Goal: Transaction & Acquisition: Purchase product/service

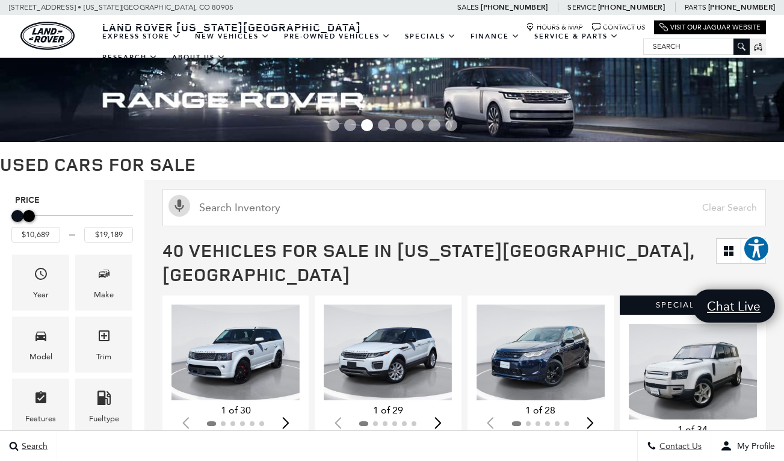
type input "$18,689"
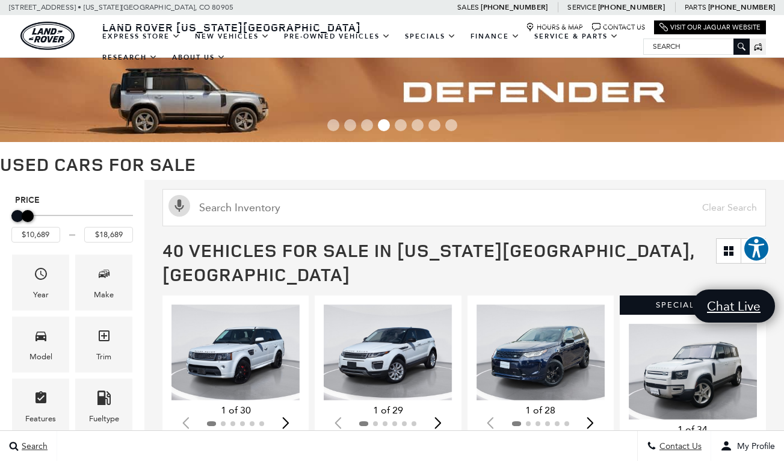
drag, startPoint x: 124, startPoint y: 215, endPoint x: 25, endPoint y: 218, distance: 99.3
click at [25, 218] on div "Maximum Price" at bounding box center [28, 216] width 12 height 12
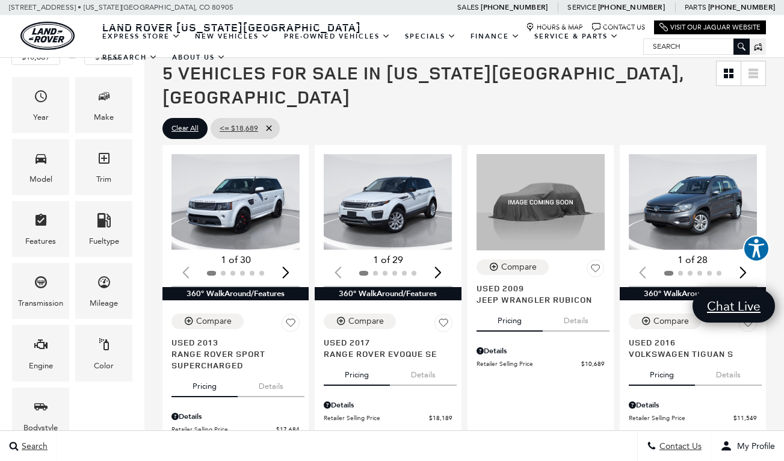
scroll to position [254, 0]
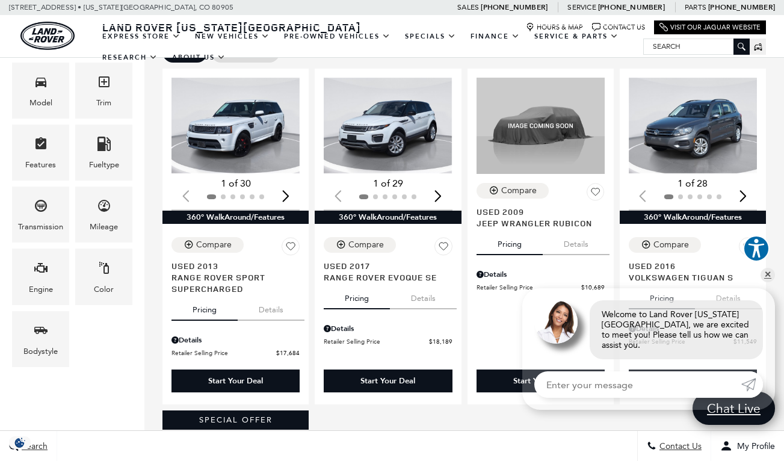
click at [770, 160] on div "Loading... (30) View All Photos 1 of 30 360° WalkAround/Features Compare Used 2…" at bounding box center [463, 412] width 639 height 692
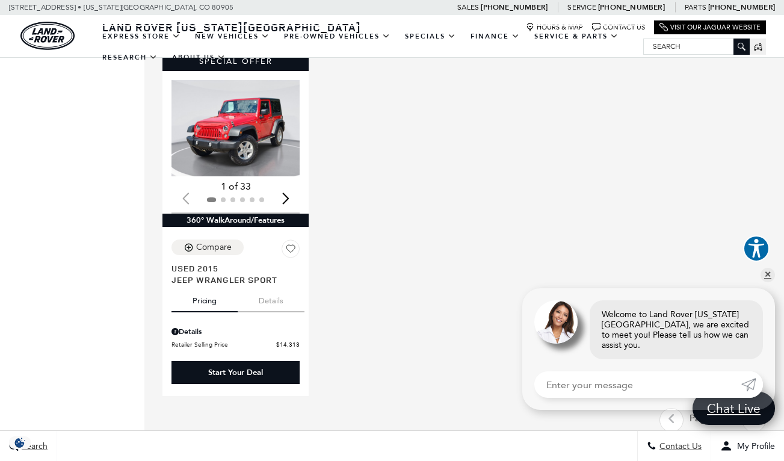
scroll to position [613, 0]
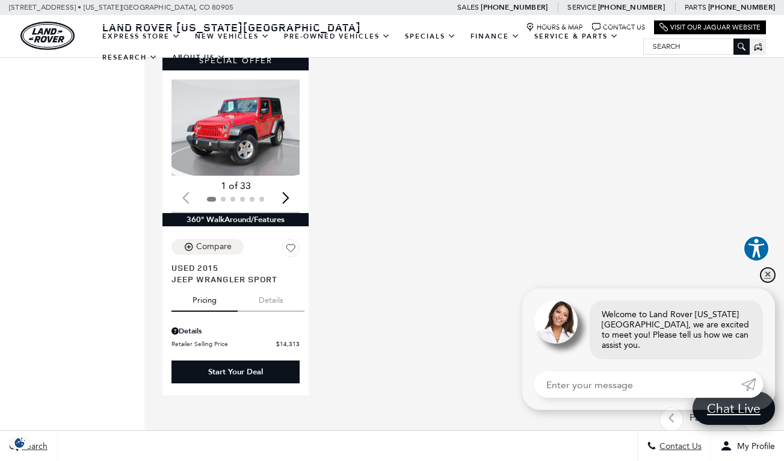
click at [767, 278] on link "✕" at bounding box center [767, 275] width 14 height 14
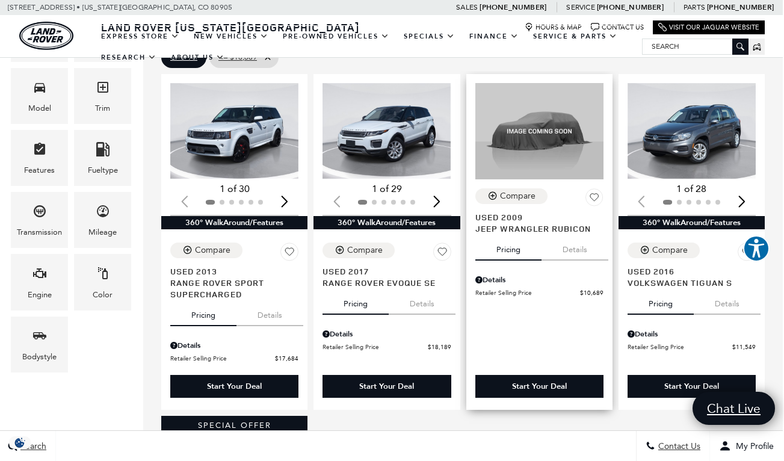
scroll to position [253, 1]
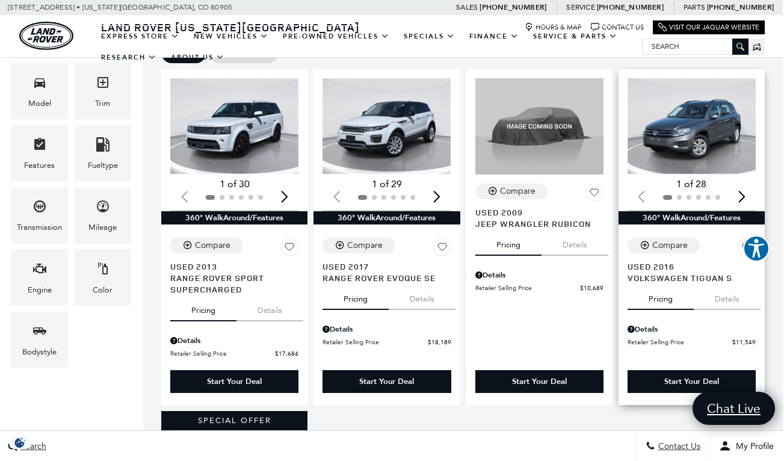
click at [722, 129] on img "1 / 2" at bounding box center [691, 126] width 128 height 96
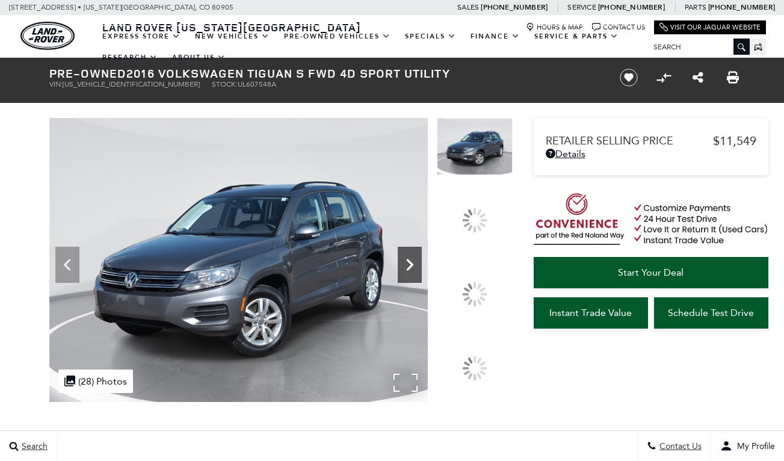
click at [422, 253] on icon at bounding box center [410, 265] width 24 height 24
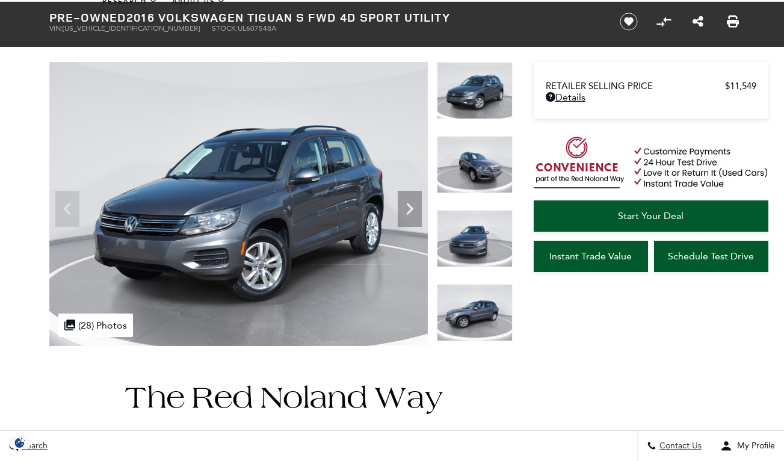
scroll to position [56, 0]
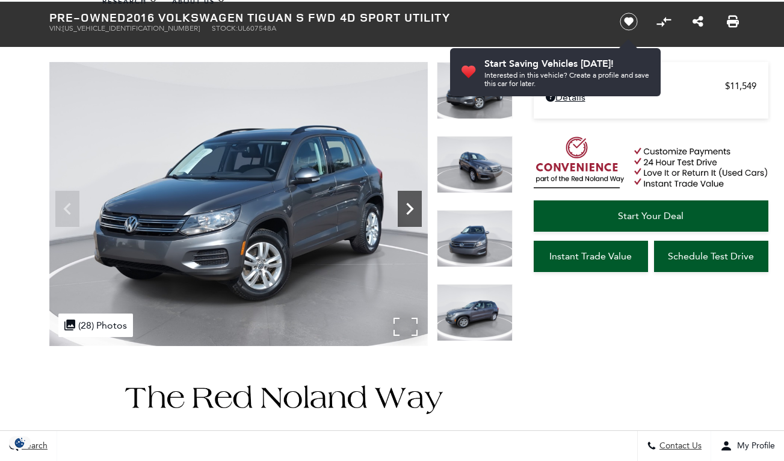
click at [412, 211] on icon "Next" at bounding box center [410, 209] width 24 height 24
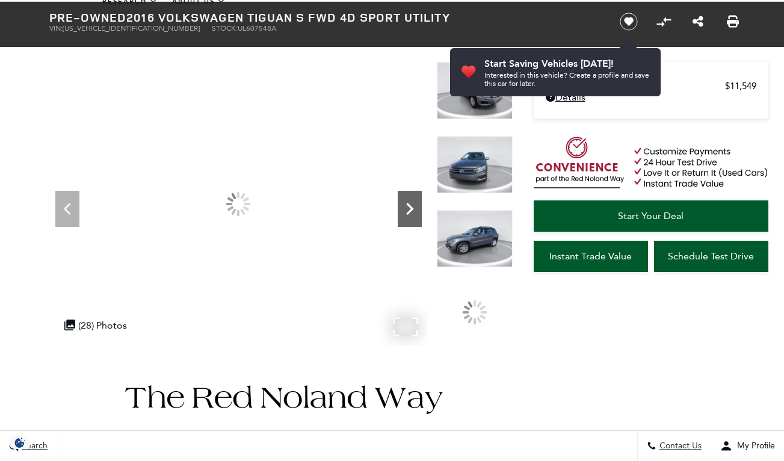
scroll to position [0, 0]
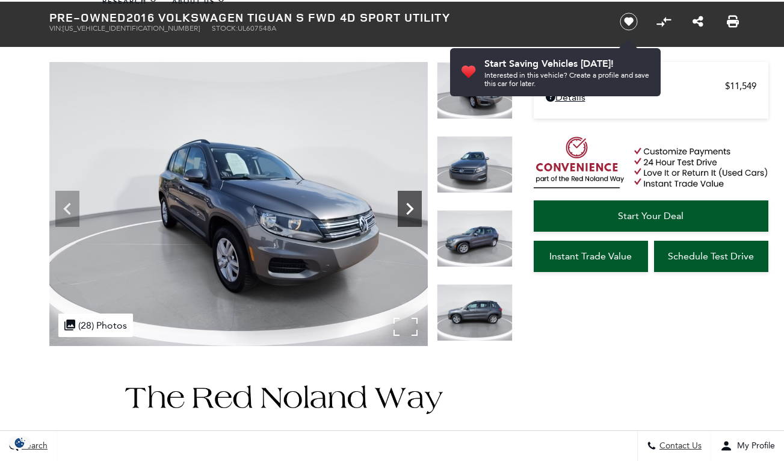
click at [412, 211] on icon "Next" at bounding box center [410, 209] width 24 height 24
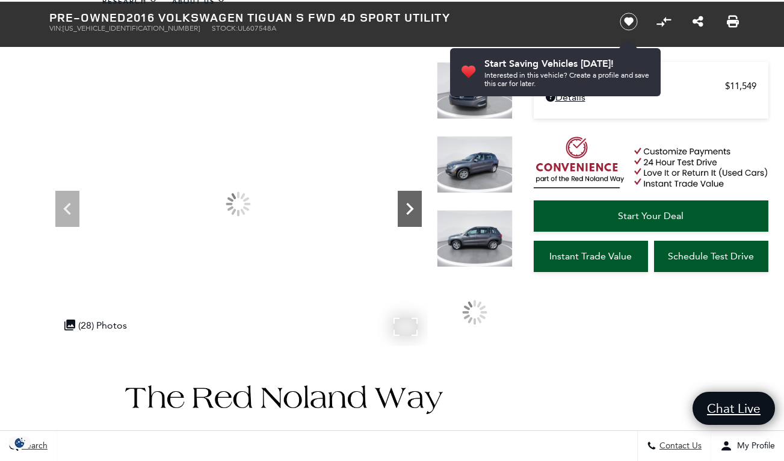
click at [412, 211] on icon "Next" at bounding box center [410, 209] width 24 height 24
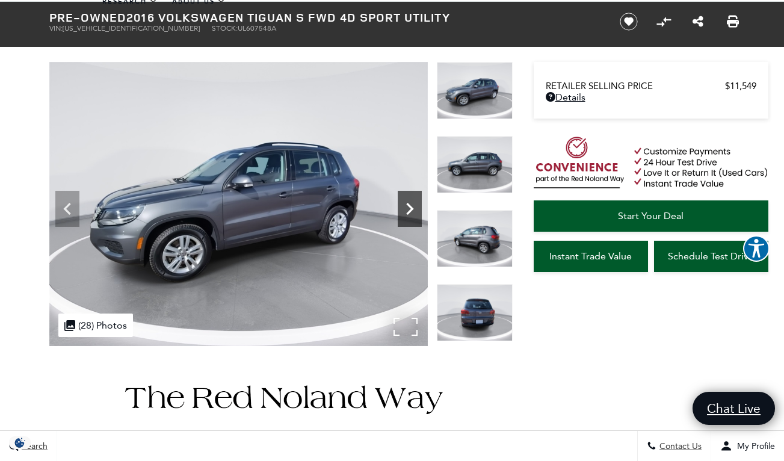
click at [412, 211] on icon "Next" at bounding box center [410, 209] width 24 height 24
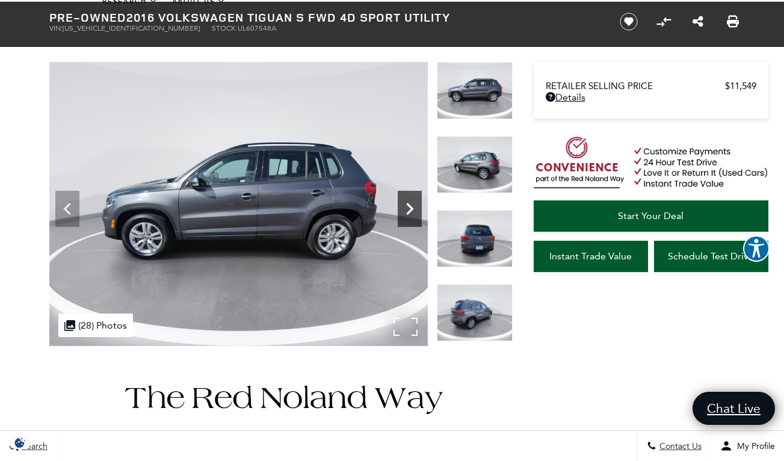
click at [412, 211] on icon "Next" at bounding box center [410, 209] width 24 height 24
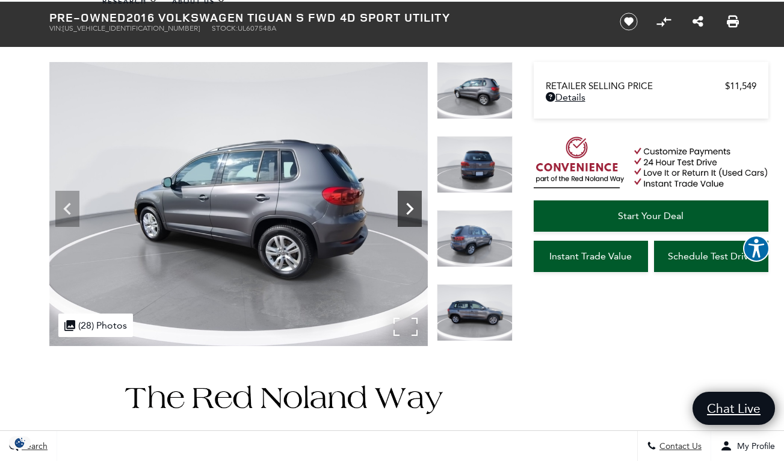
click at [412, 211] on icon "Next" at bounding box center [410, 209] width 24 height 24
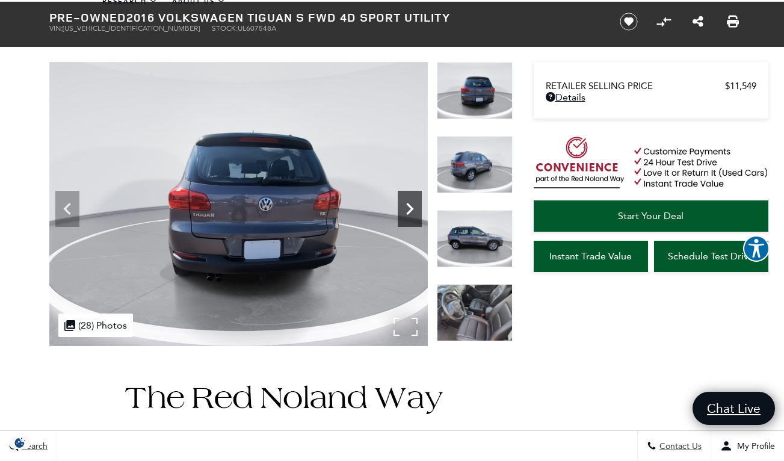
click at [412, 211] on icon "Next" at bounding box center [410, 209] width 24 height 24
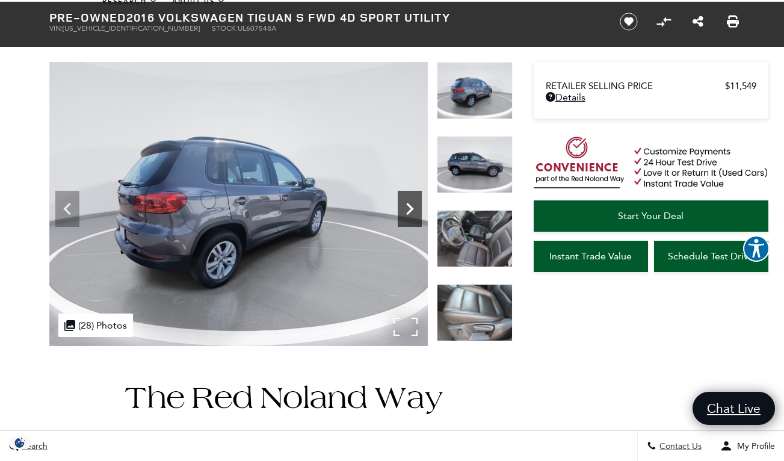
click at [412, 211] on icon "Next" at bounding box center [410, 209] width 24 height 24
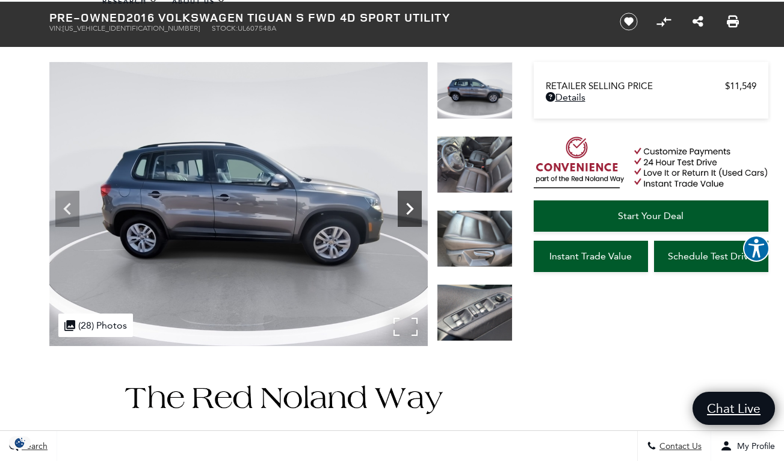
click at [412, 211] on icon "Next" at bounding box center [410, 209] width 24 height 24
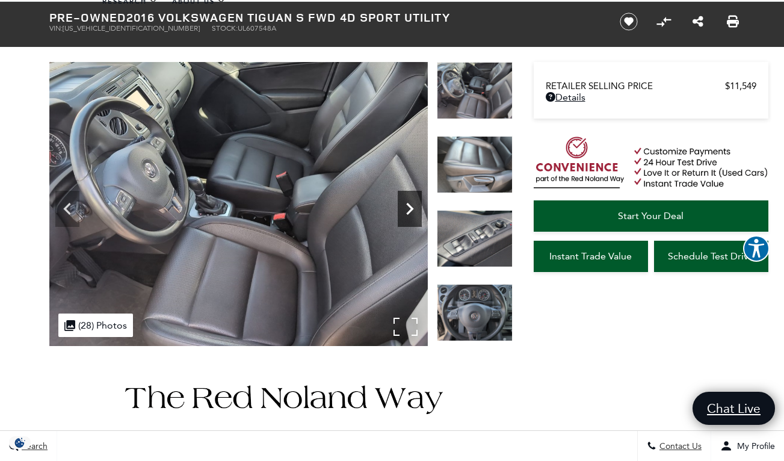
click at [412, 211] on icon "Next" at bounding box center [410, 209] width 24 height 24
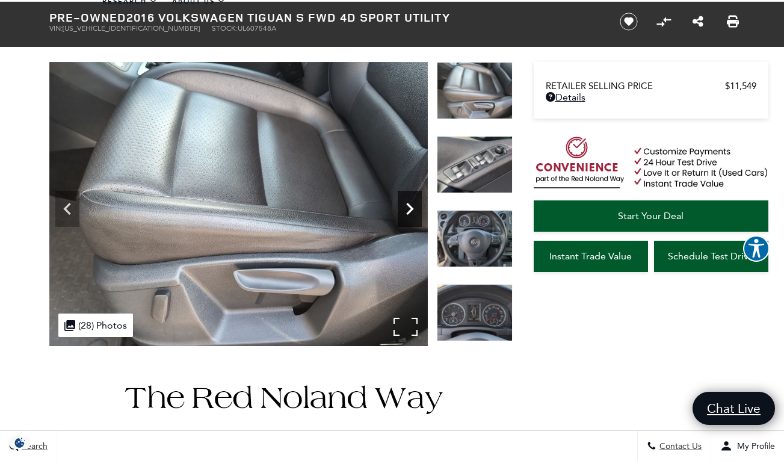
click at [412, 211] on icon "Next" at bounding box center [410, 209] width 24 height 24
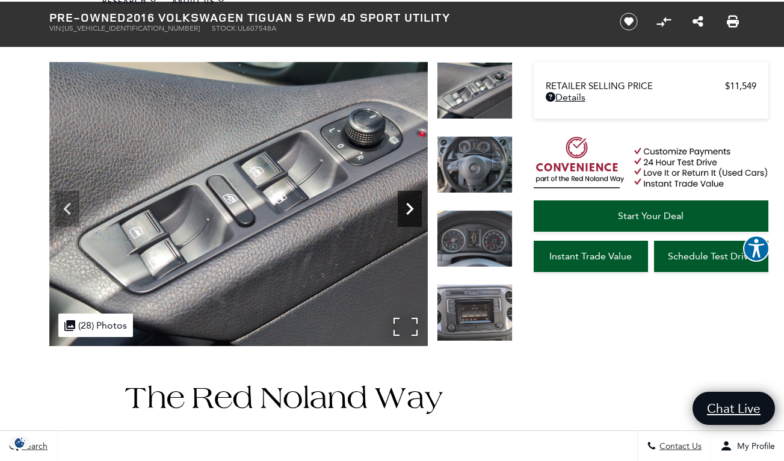
click at [412, 211] on icon "Next" at bounding box center [410, 209] width 24 height 24
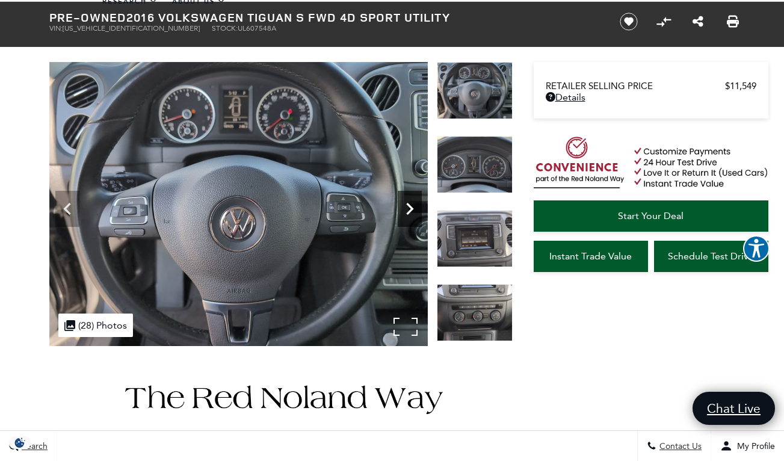
click at [412, 211] on icon "Next" at bounding box center [410, 209] width 24 height 24
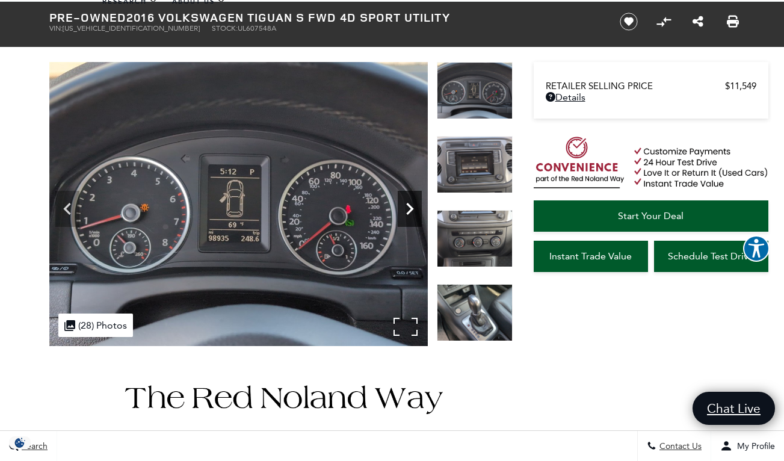
click at [412, 211] on icon "Next" at bounding box center [410, 209] width 24 height 24
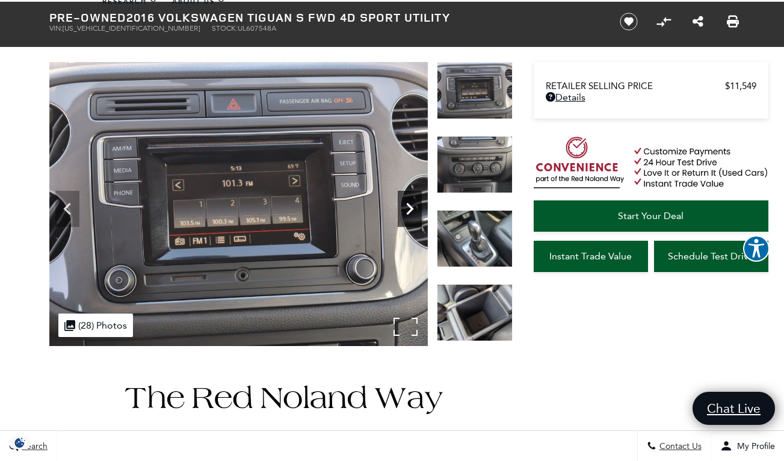
click at [412, 211] on icon "Next" at bounding box center [410, 209] width 24 height 24
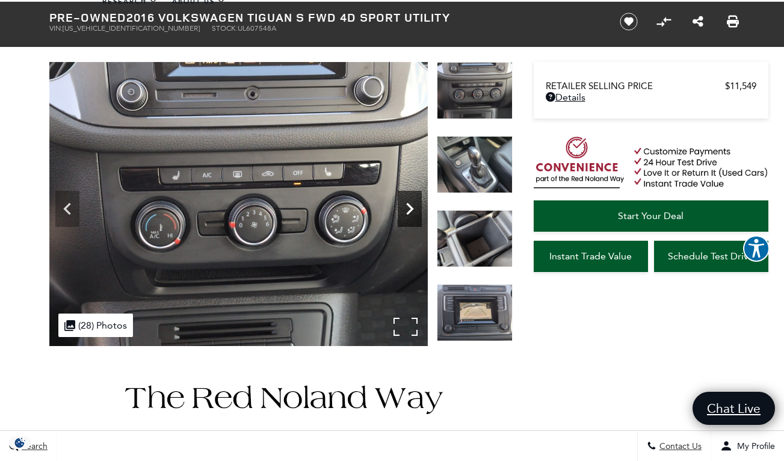
click at [412, 211] on icon "Next" at bounding box center [410, 209] width 24 height 24
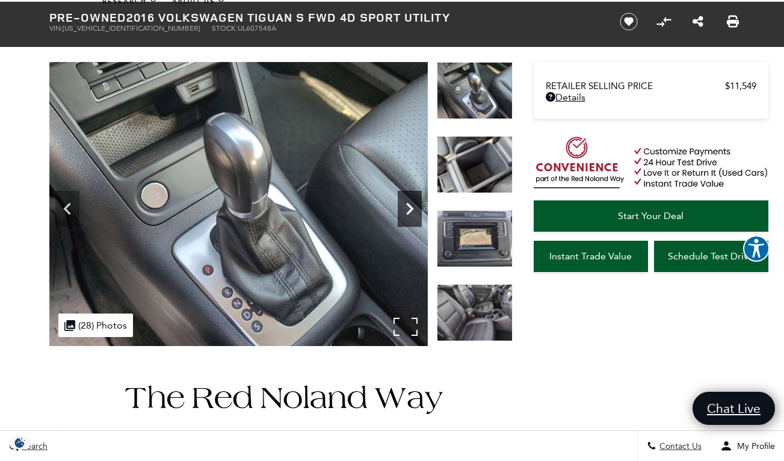
click at [412, 211] on icon "Next" at bounding box center [410, 209] width 24 height 24
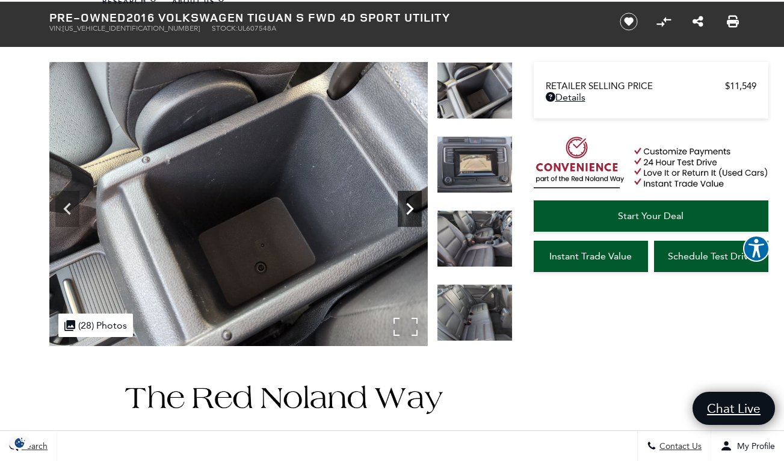
click at [412, 211] on icon "Next" at bounding box center [410, 209] width 24 height 24
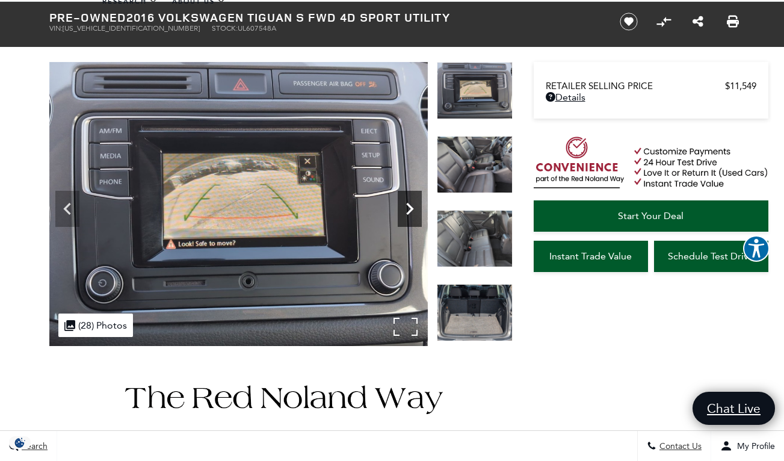
click at [412, 211] on icon "Next" at bounding box center [410, 209] width 24 height 24
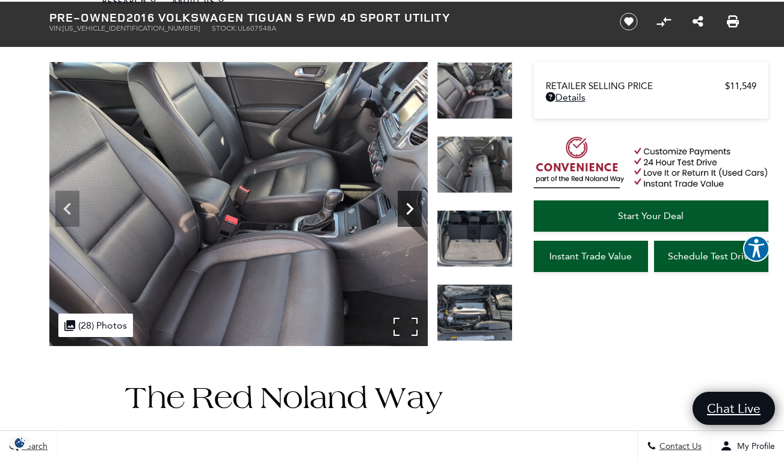
click at [412, 211] on icon "Next" at bounding box center [410, 209] width 24 height 24
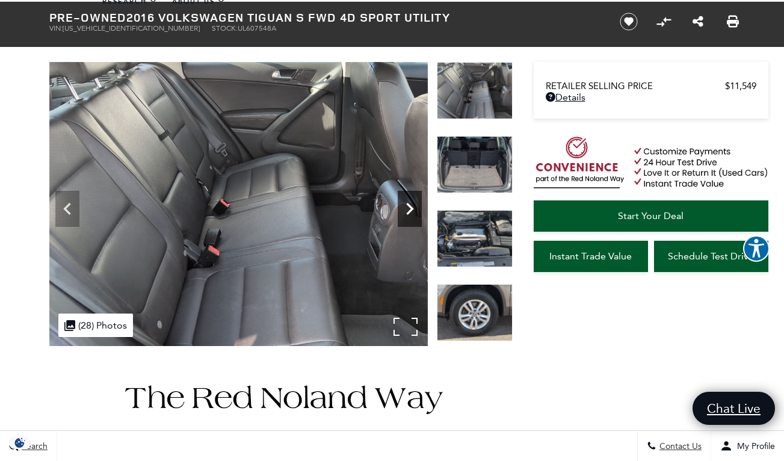
click at [412, 211] on icon "Next" at bounding box center [410, 209] width 24 height 24
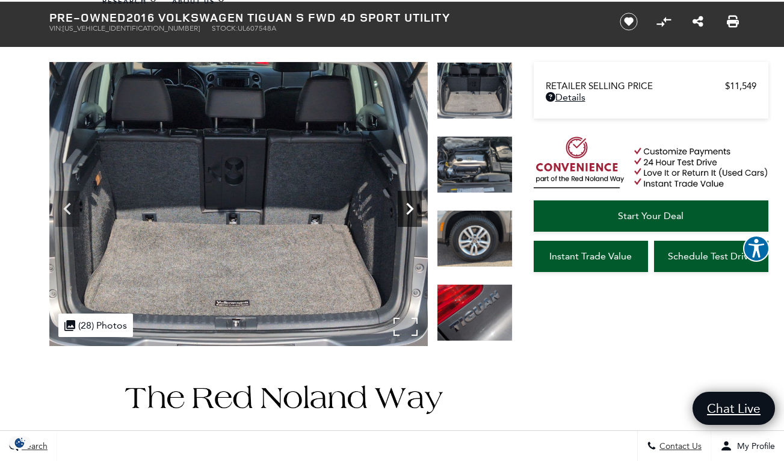
click at [412, 211] on icon "Next" at bounding box center [410, 209] width 24 height 24
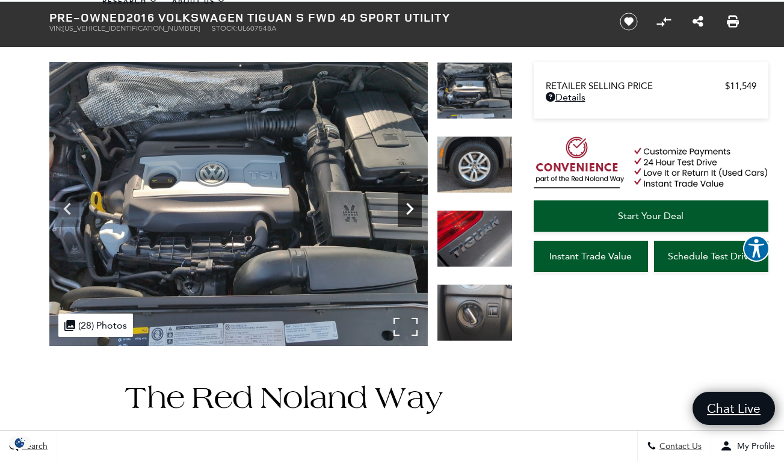
click at [412, 211] on icon "Next" at bounding box center [410, 209] width 24 height 24
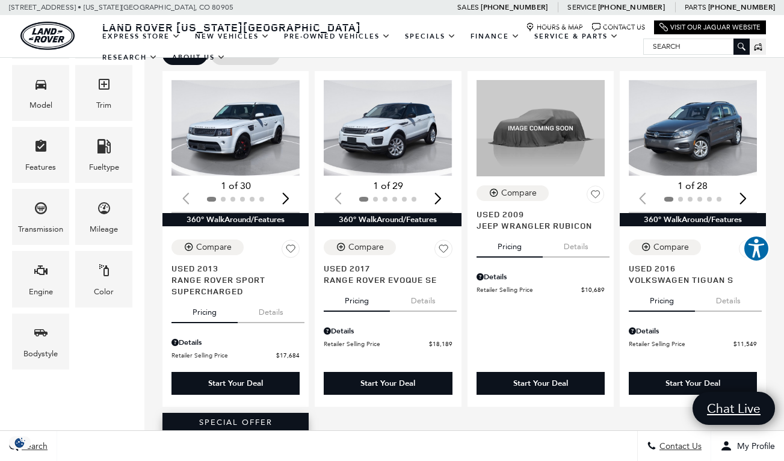
scroll to position [405, 0]
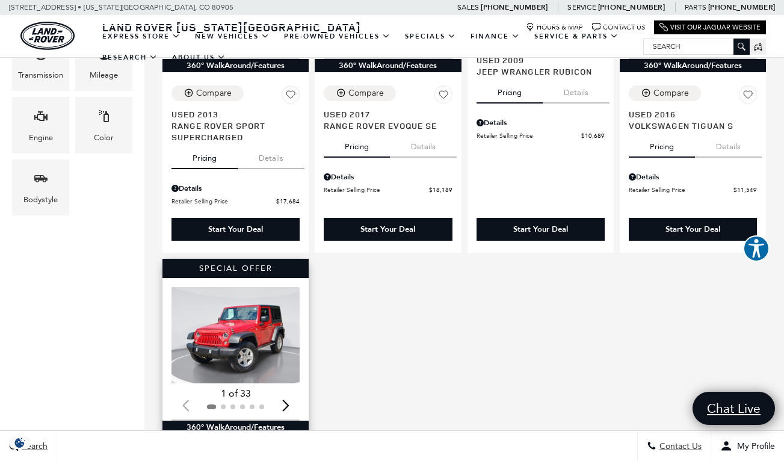
click at [241, 352] on img "1 / 2" at bounding box center [235, 335] width 128 height 96
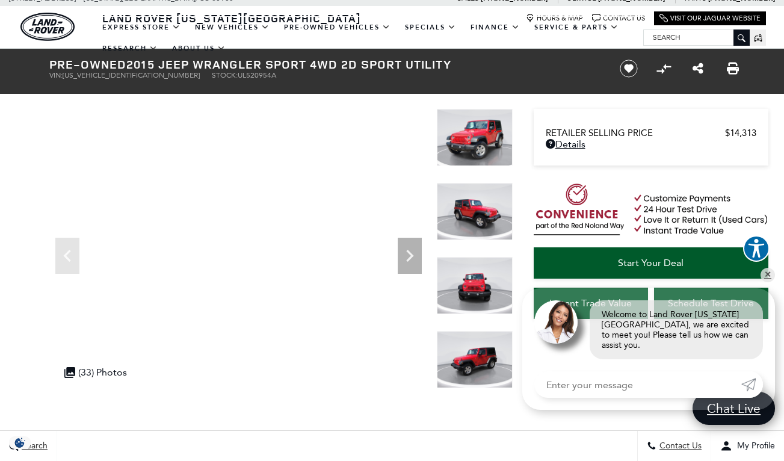
scroll to position [8, 0]
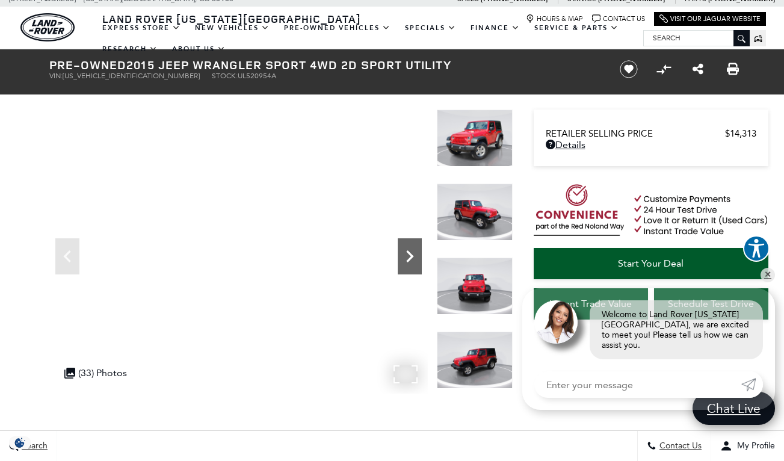
click at [414, 244] on icon "Next" at bounding box center [410, 256] width 24 height 24
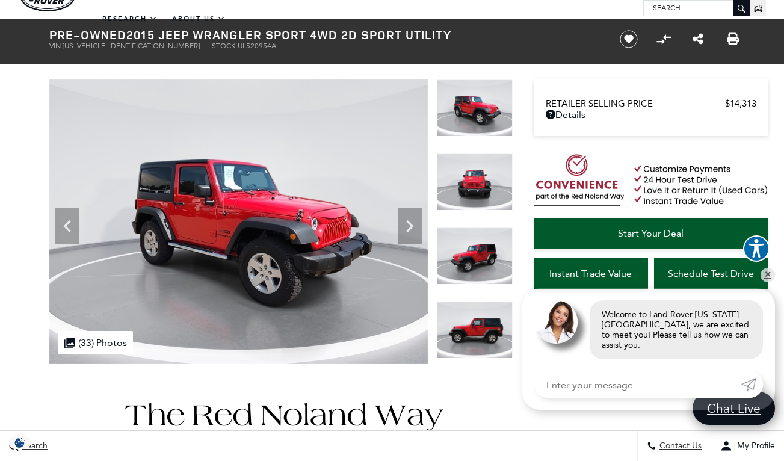
scroll to position [22, 0]
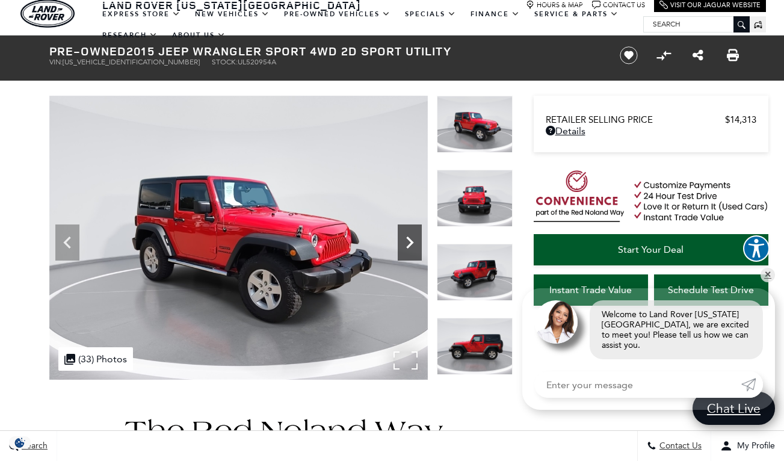
click at [413, 240] on icon "Next" at bounding box center [410, 242] width 24 height 24
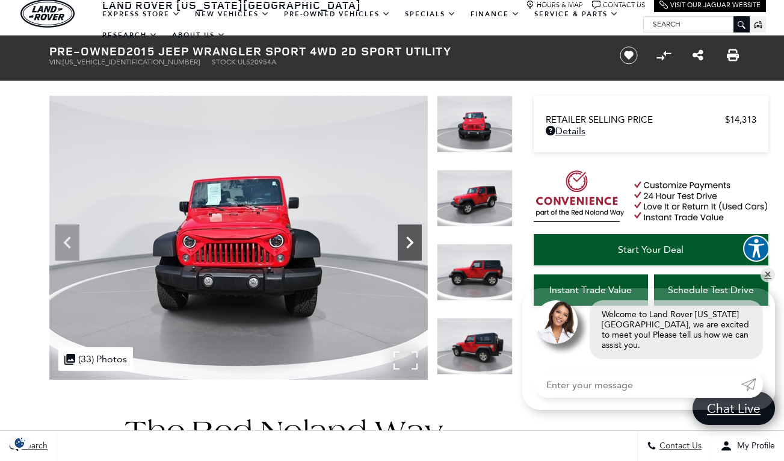
click at [413, 240] on icon "Next" at bounding box center [410, 242] width 24 height 24
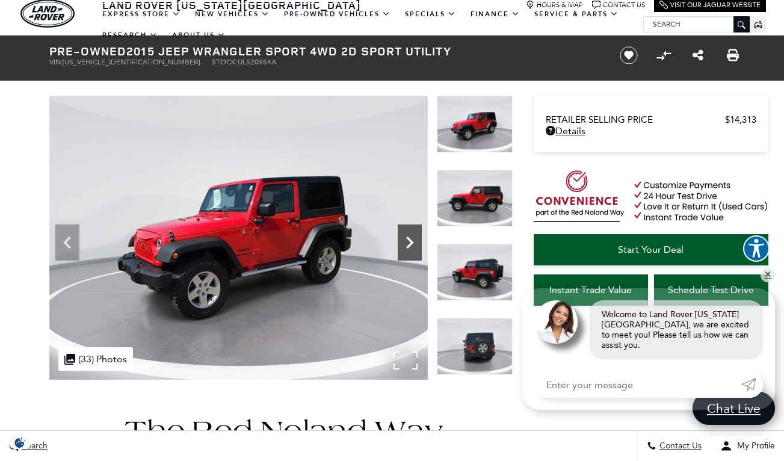
click at [413, 240] on icon "Next" at bounding box center [410, 242] width 24 height 24
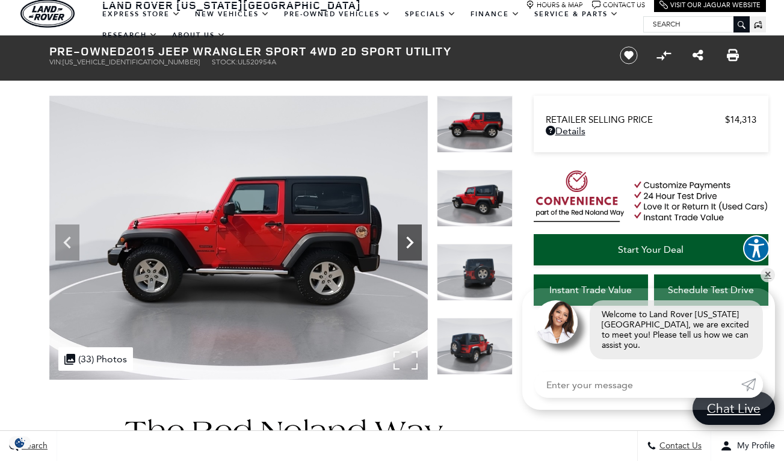
click at [413, 240] on icon "Next" at bounding box center [410, 242] width 24 height 24
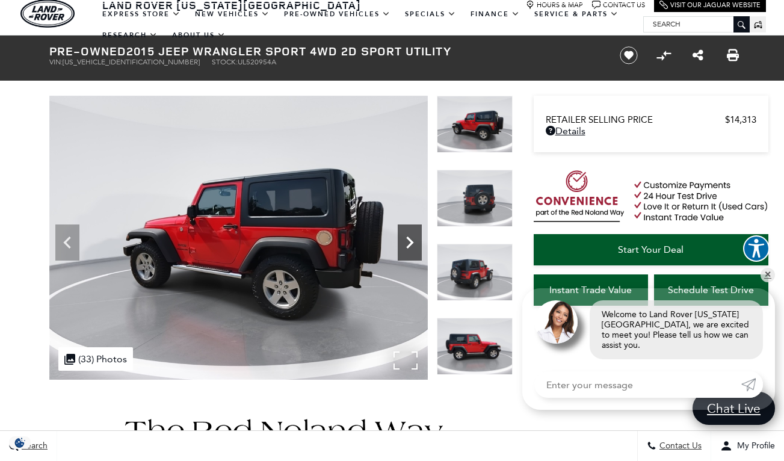
click at [413, 240] on icon "Next" at bounding box center [410, 242] width 24 height 24
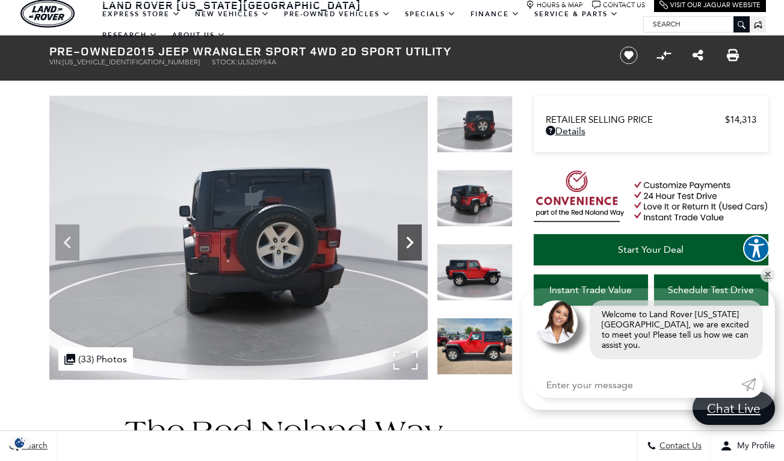
click at [413, 240] on icon "Next" at bounding box center [410, 242] width 24 height 24
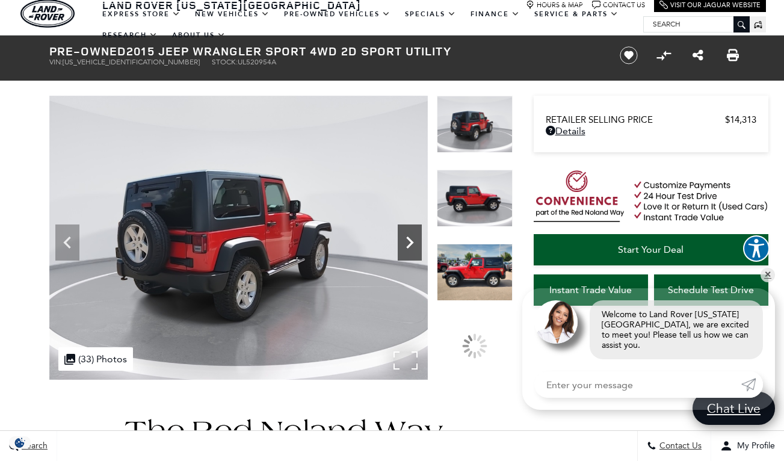
click at [413, 240] on icon "Next" at bounding box center [410, 242] width 24 height 24
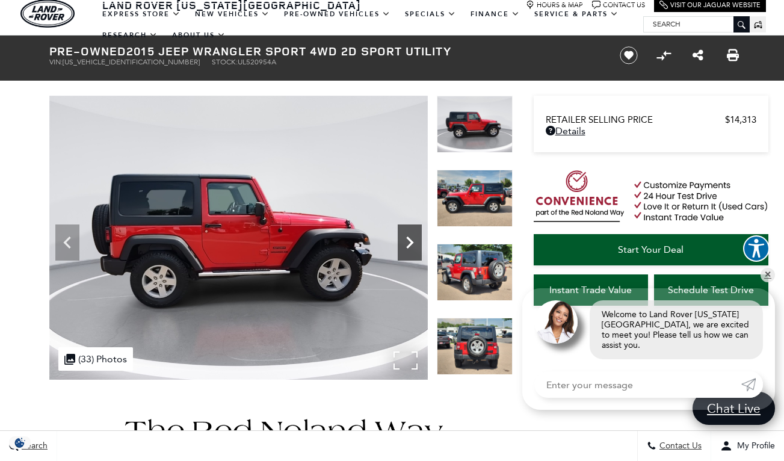
click at [413, 240] on icon "Next" at bounding box center [410, 242] width 24 height 24
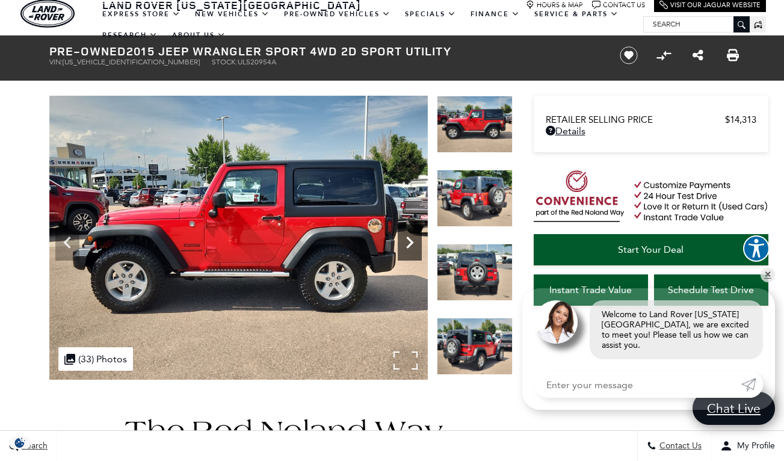
click at [413, 240] on icon "Next" at bounding box center [410, 242] width 24 height 24
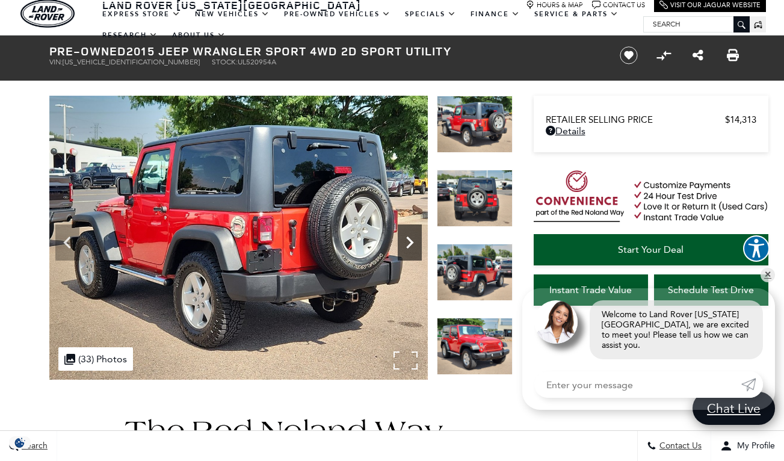
click at [413, 240] on icon "Next" at bounding box center [410, 242] width 24 height 24
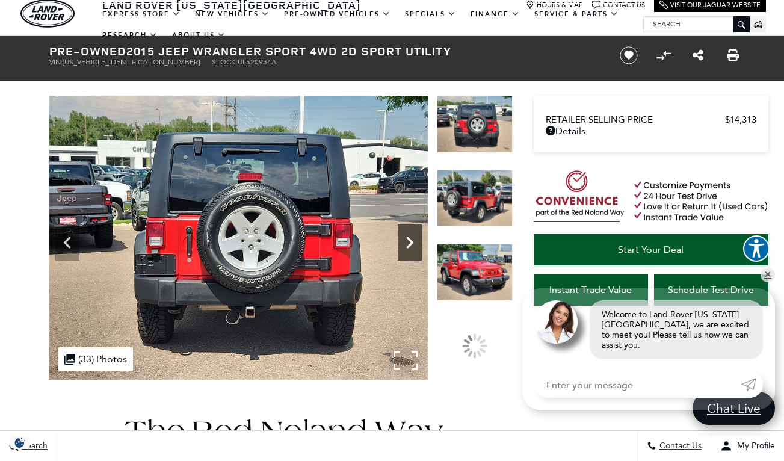
click at [413, 240] on icon "Next" at bounding box center [410, 242] width 24 height 24
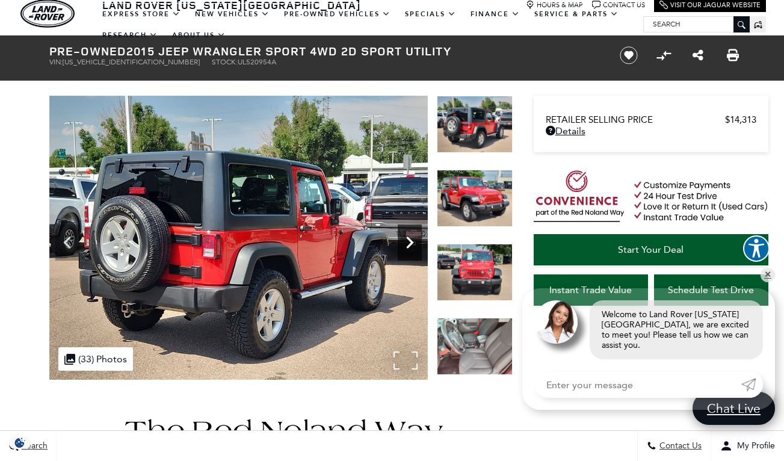
click at [413, 240] on icon "Next" at bounding box center [410, 242] width 24 height 24
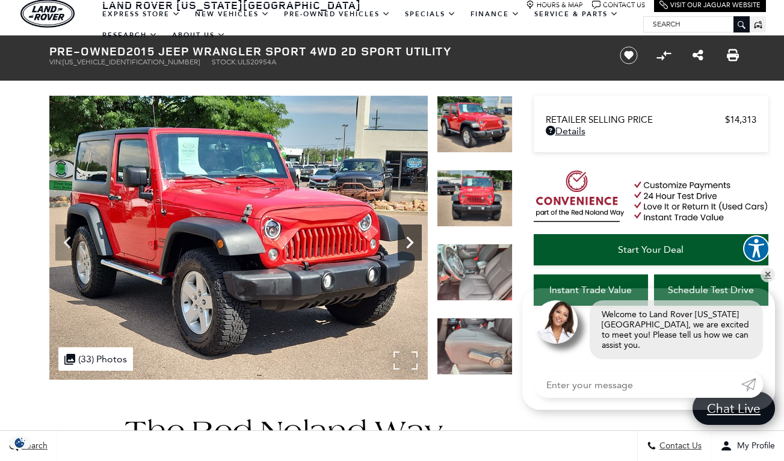
click at [413, 240] on icon "Next" at bounding box center [410, 242] width 24 height 24
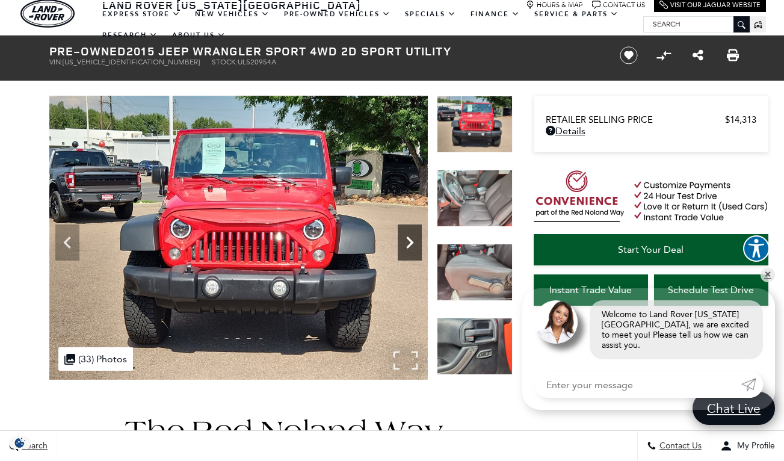
click at [413, 240] on icon "Next" at bounding box center [410, 242] width 24 height 24
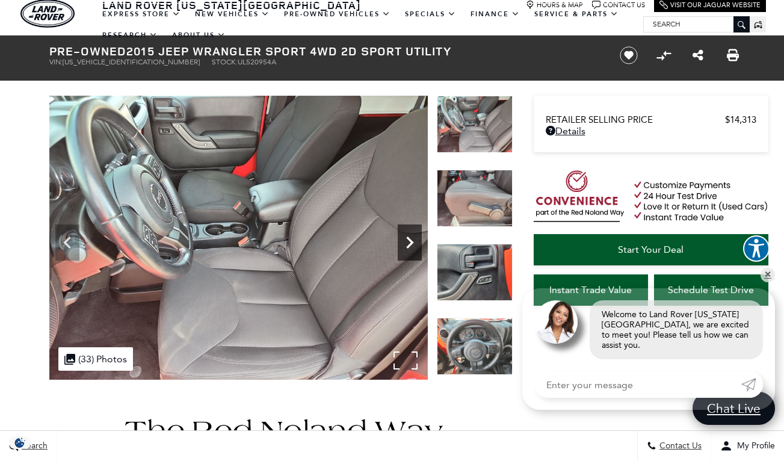
click at [413, 240] on icon "Next" at bounding box center [410, 242] width 24 height 24
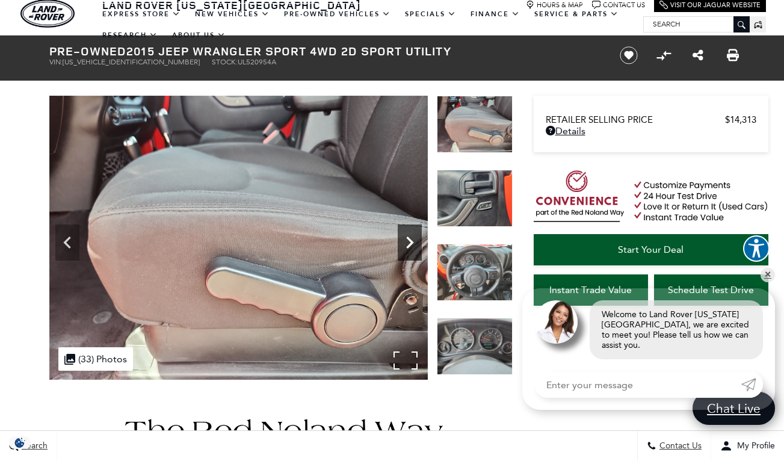
click at [413, 240] on icon "Next" at bounding box center [410, 242] width 24 height 24
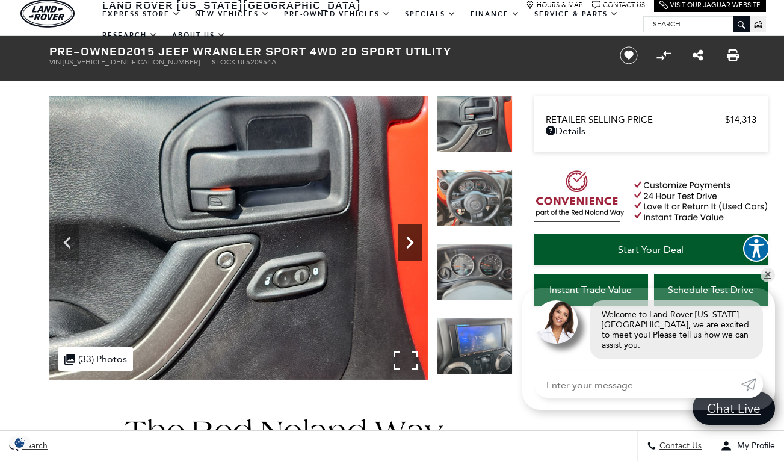
click at [413, 240] on icon "Next" at bounding box center [410, 242] width 24 height 24
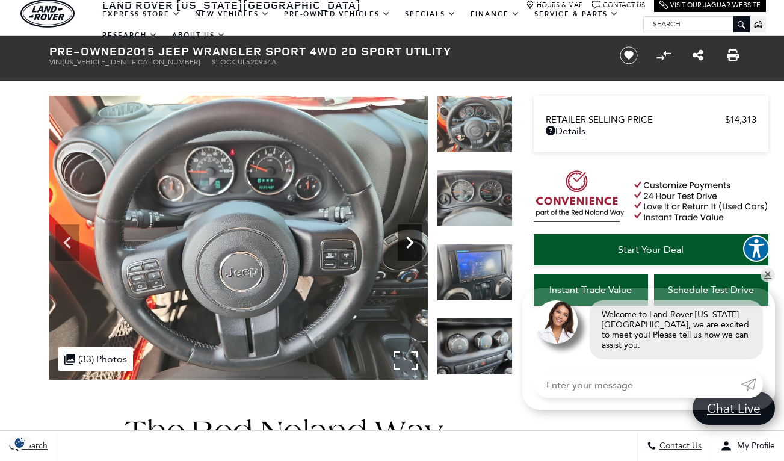
click at [413, 240] on icon "Next" at bounding box center [410, 242] width 24 height 24
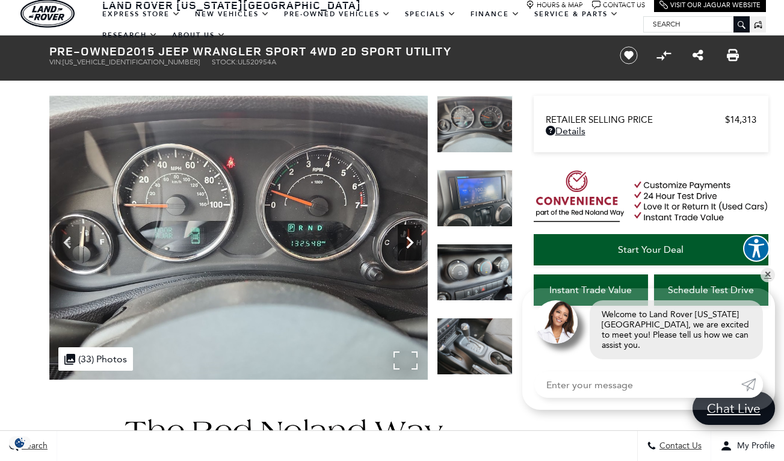
click at [413, 240] on icon "Next" at bounding box center [410, 242] width 24 height 24
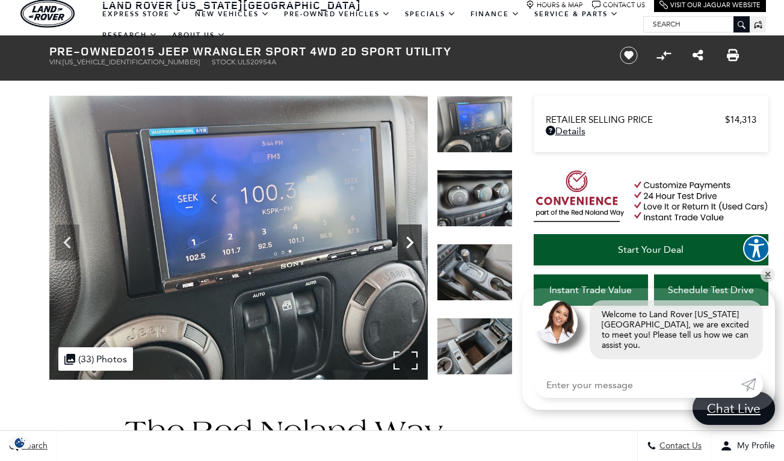
click at [413, 240] on icon "Next" at bounding box center [410, 242] width 24 height 24
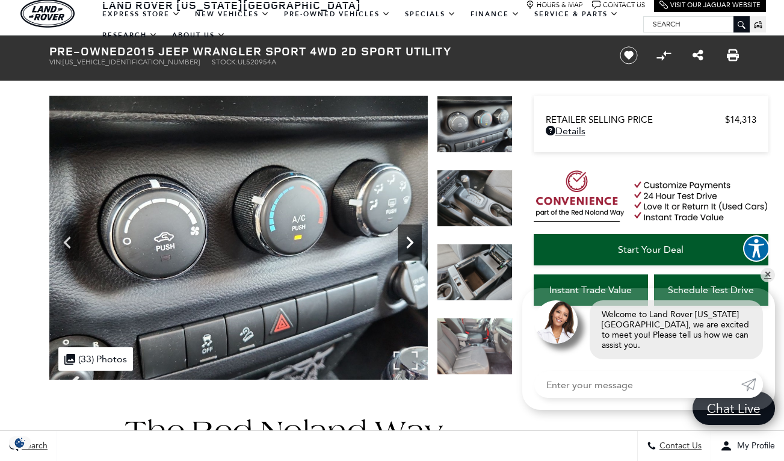
click at [413, 240] on icon "Next" at bounding box center [410, 242] width 24 height 24
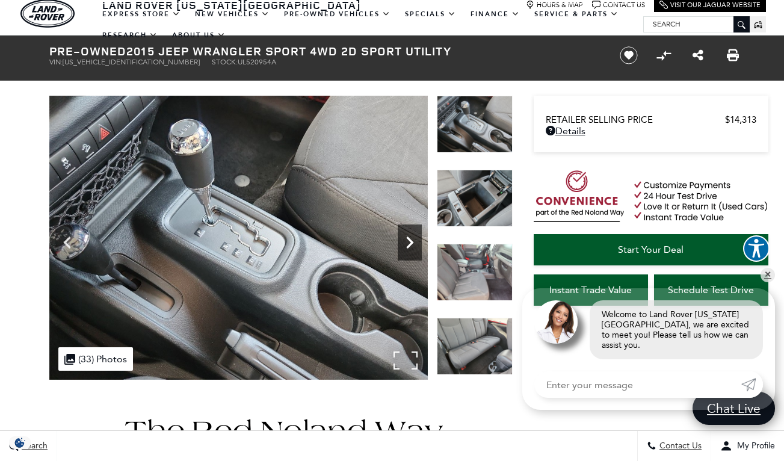
click at [413, 240] on icon "Next" at bounding box center [410, 242] width 24 height 24
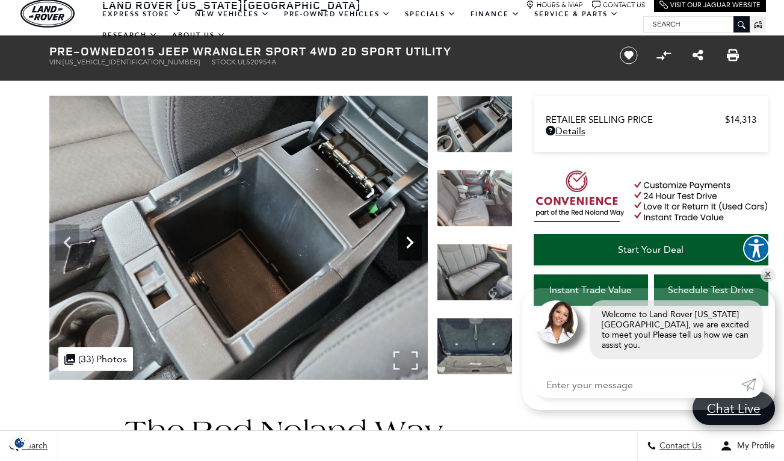
click at [413, 240] on icon "Next" at bounding box center [410, 242] width 24 height 24
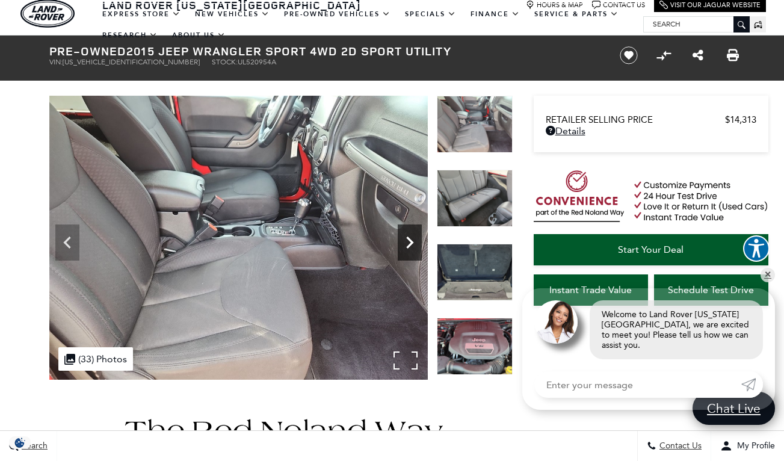
click at [413, 240] on icon "Next" at bounding box center [410, 242] width 24 height 24
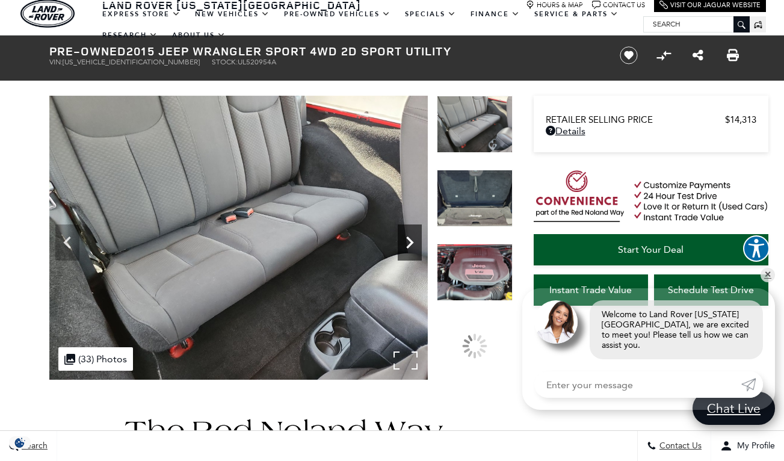
click at [413, 240] on icon "Next" at bounding box center [410, 242] width 24 height 24
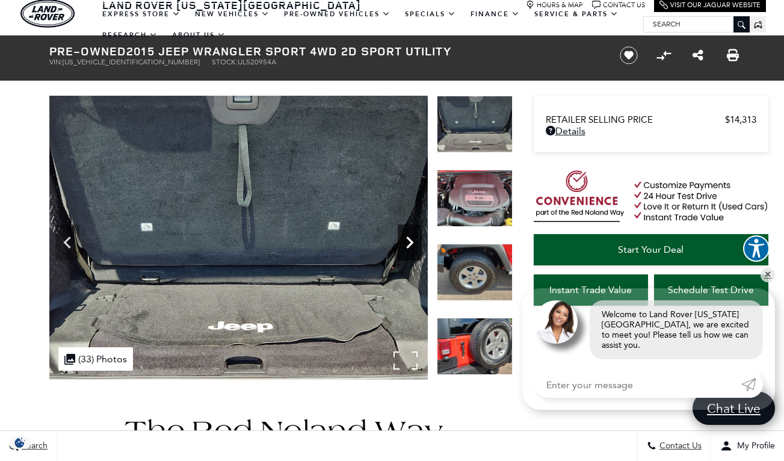
click at [413, 240] on icon "Next" at bounding box center [410, 242] width 24 height 24
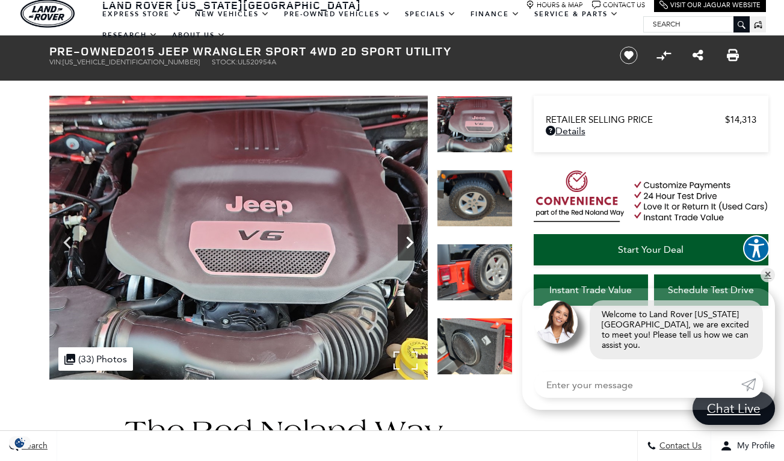
click at [413, 240] on icon "Next" at bounding box center [410, 242] width 24 height 24
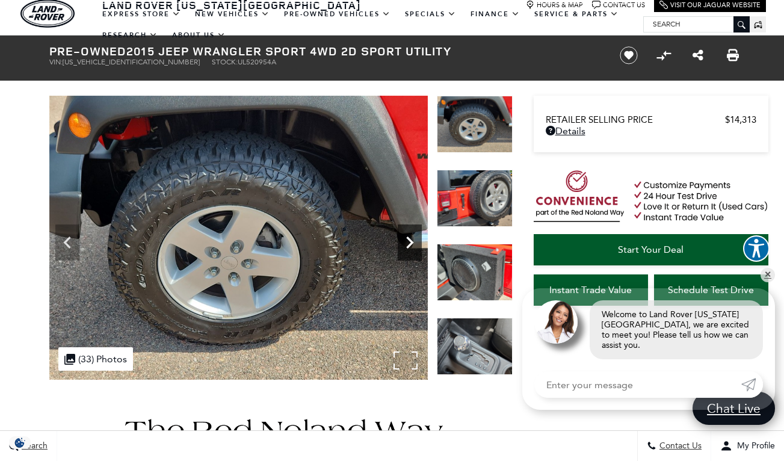
click at [413, 240] on icon "Next" at bounding box center [410, 242] width 24 height 24
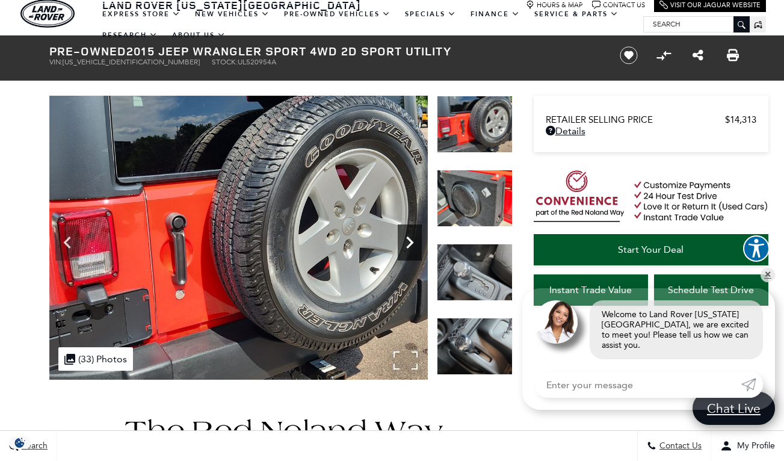
click at [413, 240] on icon "Next" at bounding box center [410, 242] width 24 height 24
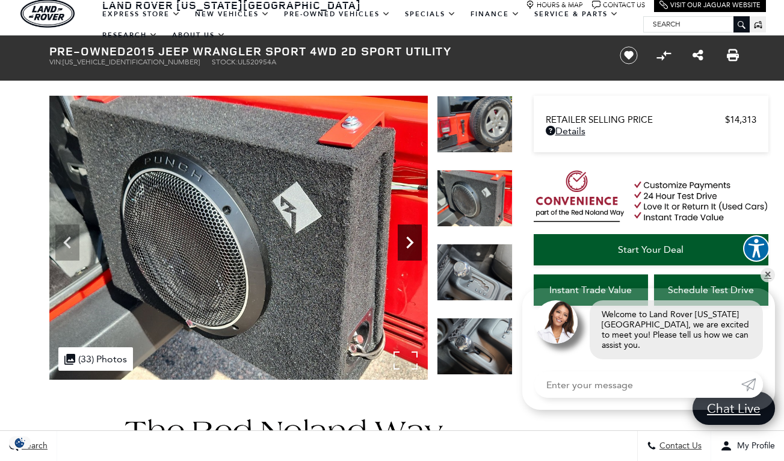
click at [413, 240] on icon "Next" at bounding box center [410, 242] width 24 height 24
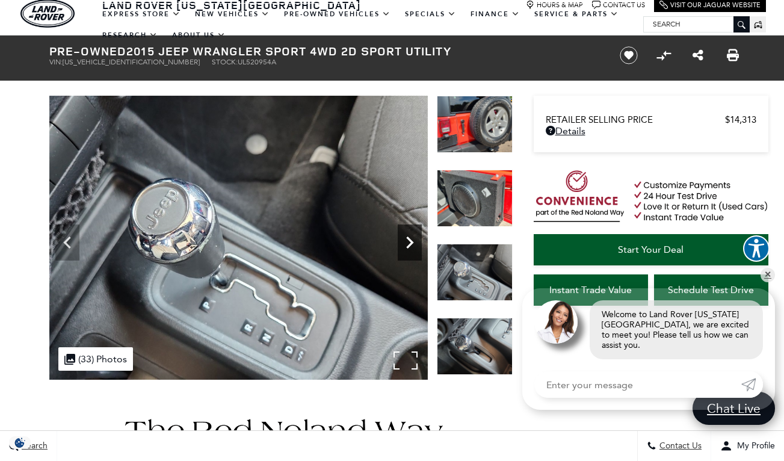
click at [413, 245] on icon "Next" at bounding box center [410, 242] width 24 height 24
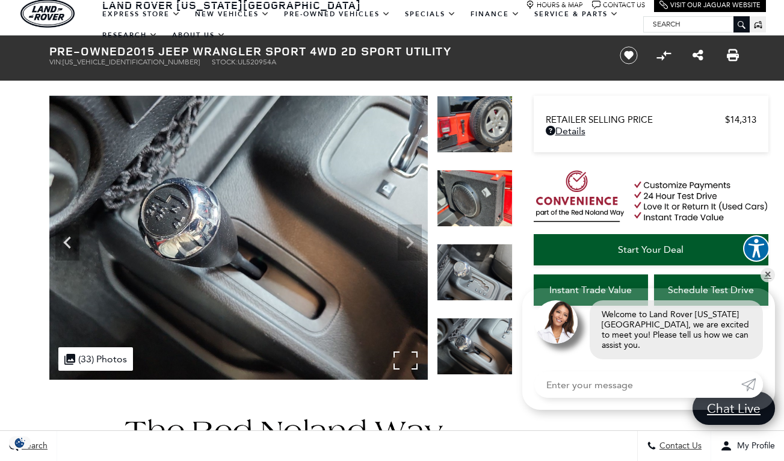
click at [413, 245] on img at bounding box center [238, 238] width 378 height 284
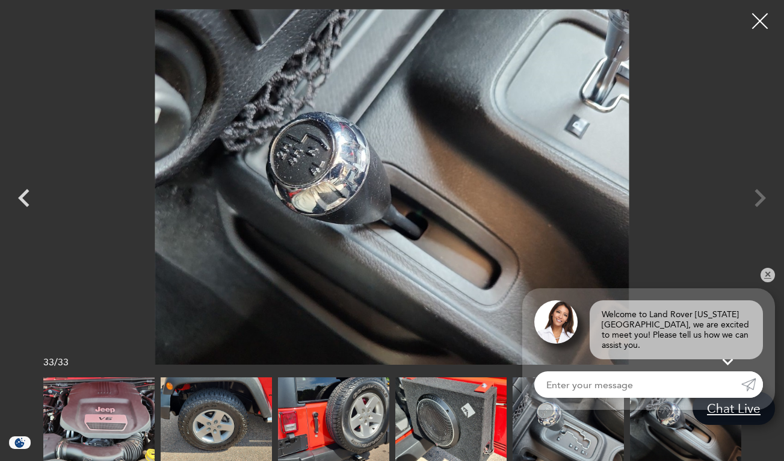
click at [761, 28] on div at bounding box center [760, 21] width 32 height 32
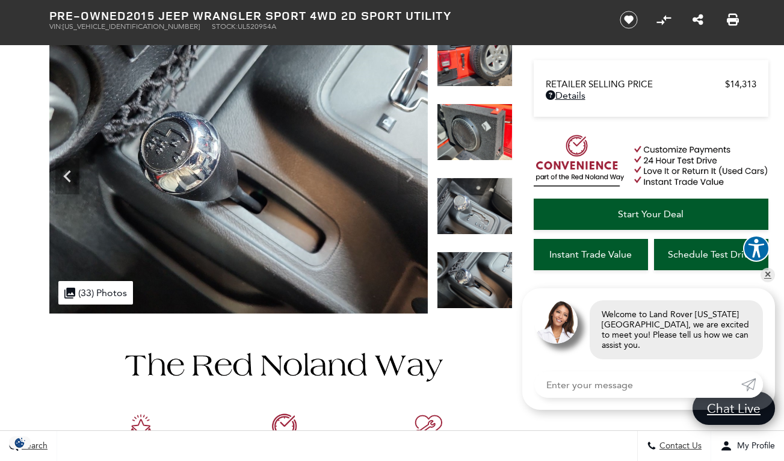
scroll to position [137, 0]
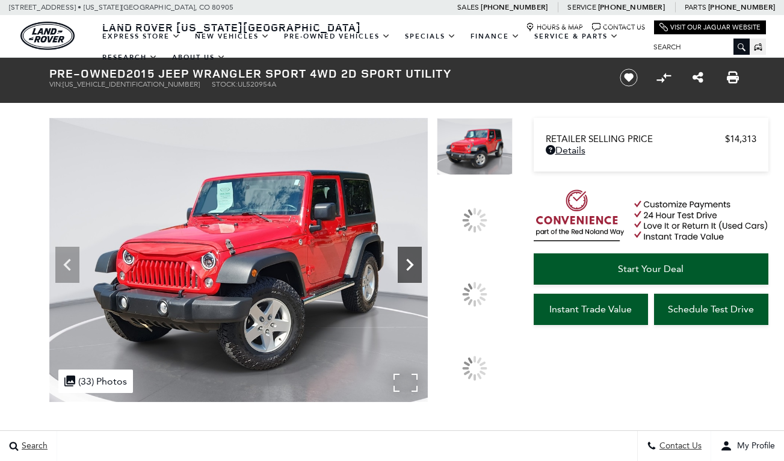
click at [413, 271] on icon at bounding box center [409, 265] width 7 height 12
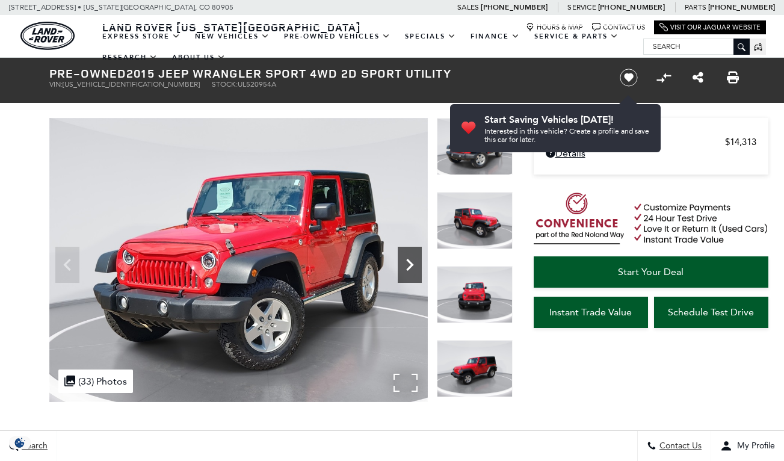
click at [409, 259] on icon "Next" at bounding box center [410, 265] width 24 height 24
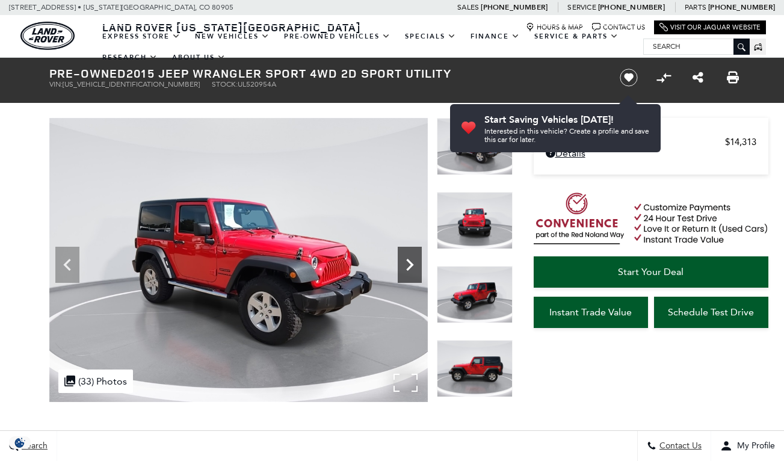
click at [410, 258] on icon "Next" at bounding box center [410, 265] width 24 height 24
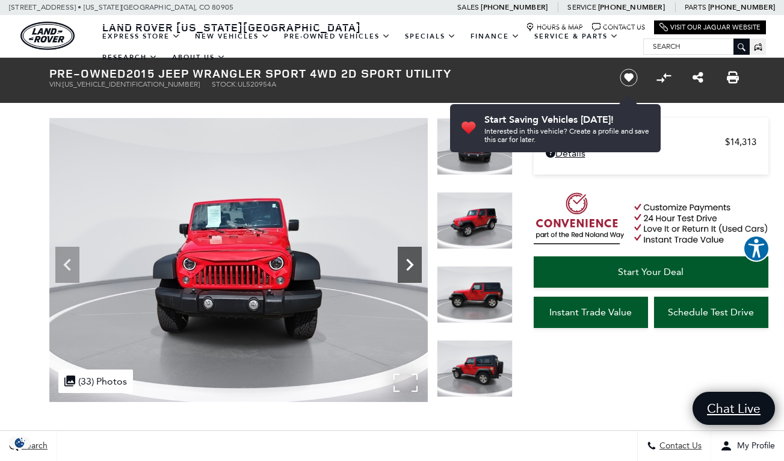
click at [410, 258] on icon "Next" at bounding box center [410, 265] width 24 height 24
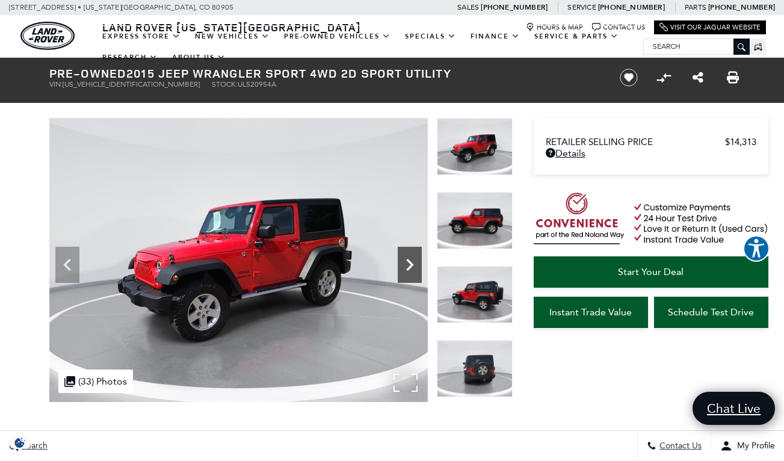
click at [410, 258] on icon "Next" at bounding box center [410, 265] width 24 height 24
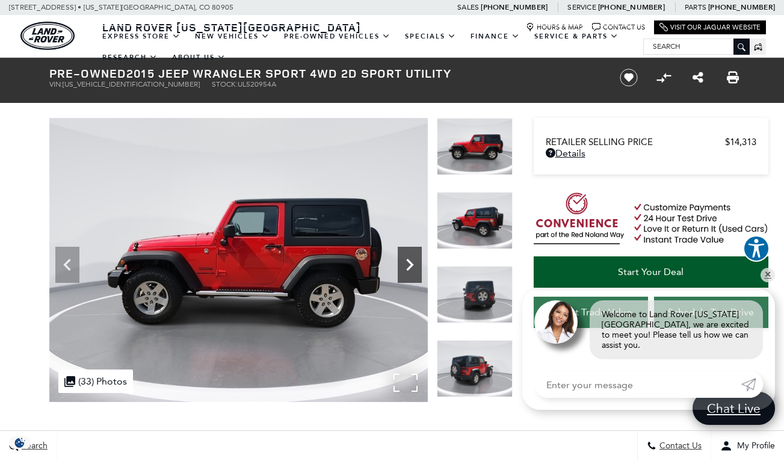
click at [408, 261] on icon "Next" at bounding box center [409, 265] width 7 height 12
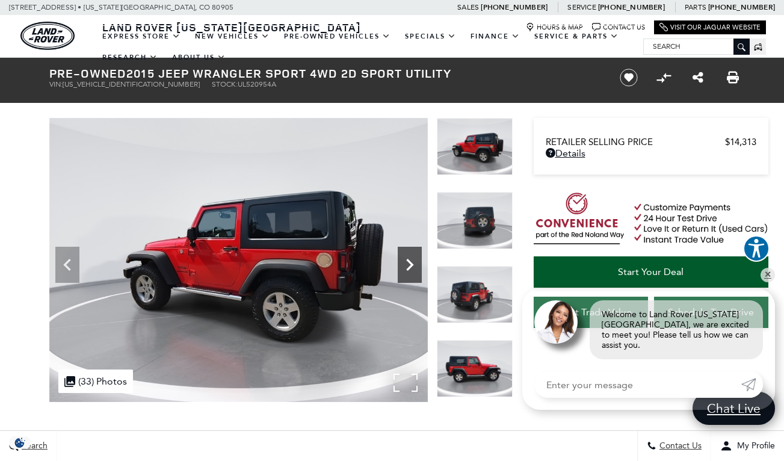
click at [408, 261] on icon "Next" at bounding box center [409, 265] width 7 height 12
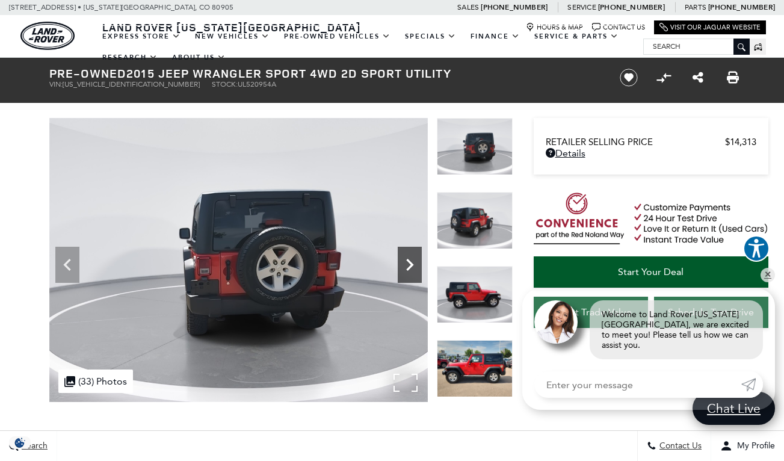
click at [408, 261] on icon "Next" at bounding box center [409, 265] width 7 height 12
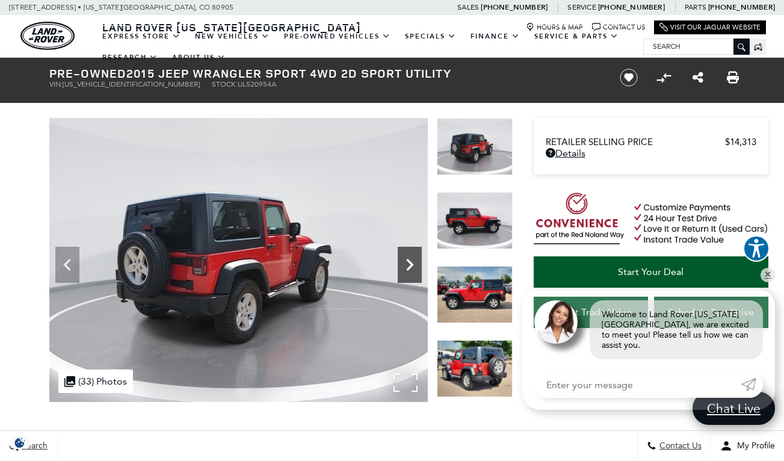
click at [408, 261] on icon "Next" at bounding box center [409, 265] width 7 height 12
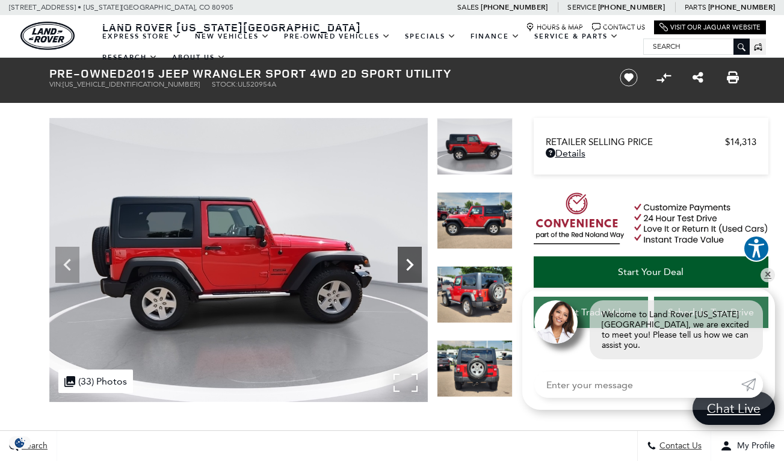
click at [408, 261] on icon "Next" at bounding box center [409, 265] width 7 height 12
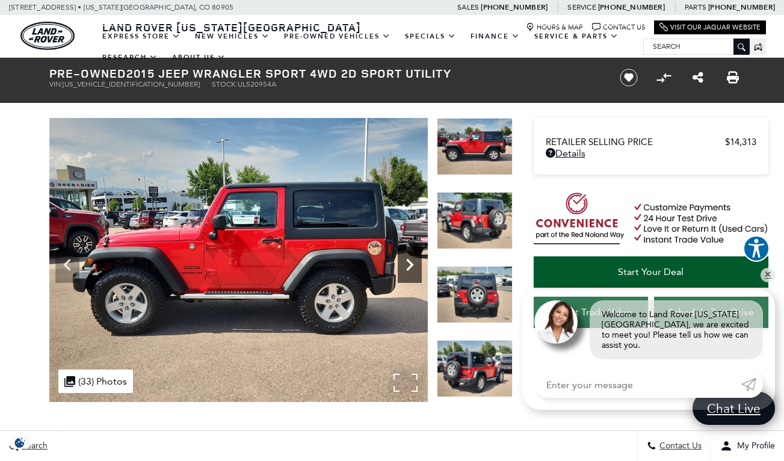
click at [408, 261] on icon "Next" at bounding box center [409, 265] width 7 height 12
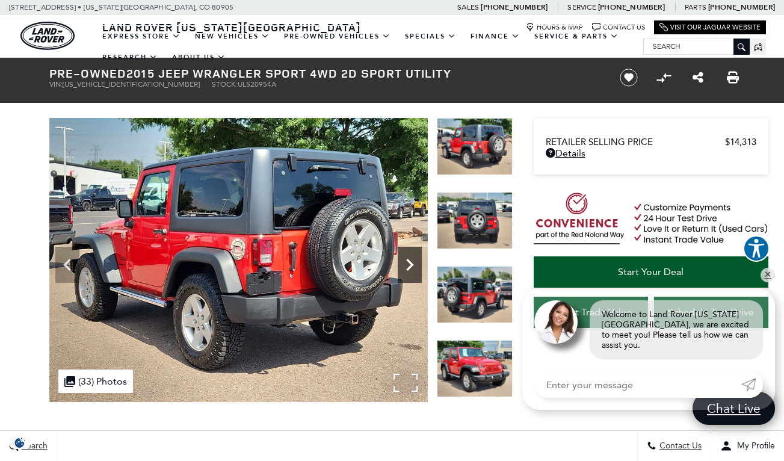
click at [408, 261] on icon "Next" at bounding box center [409, 265] width 7 height 12
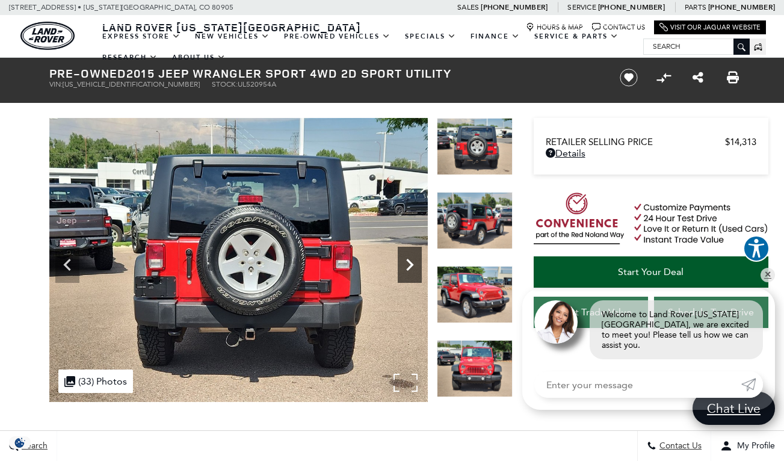
click at [408, 261] on icon "Next" at bounding box center [409, 265] width 7 height 12
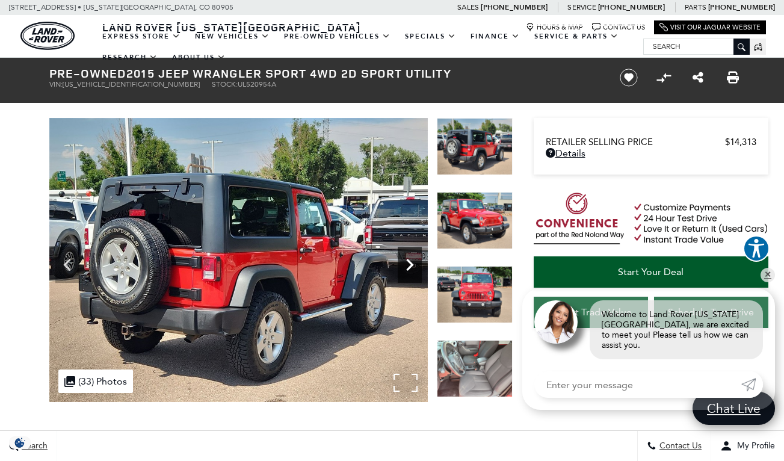
click at [408, 261] on icon "Next" at bounding box center [409, 265] width 7 height 12
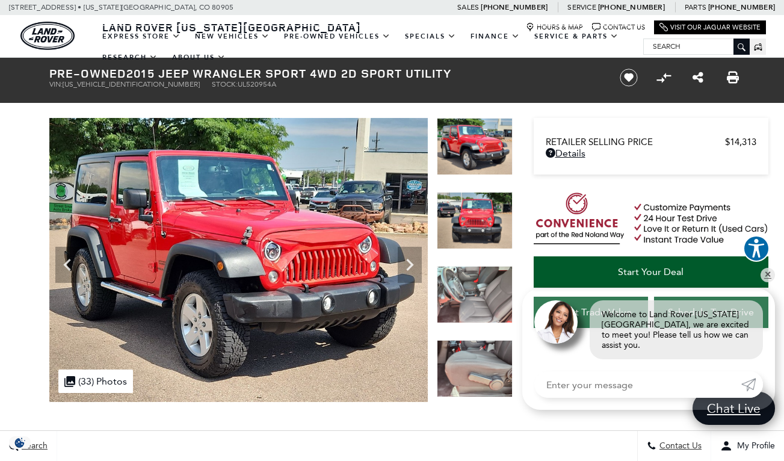
click at [476, 223] on img at bounding box center [475, 220] width 76 height 57
